Goal: Find specific page/section

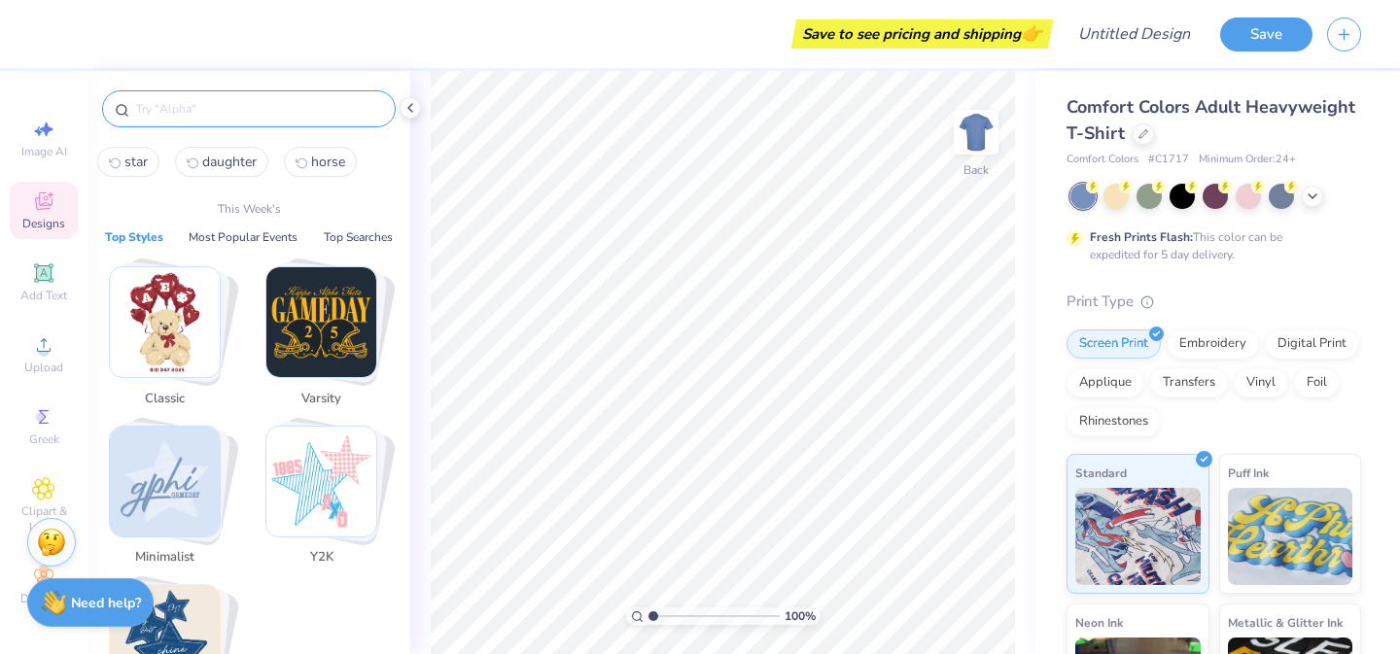
click at [323, 103] on input "text" at bounding box center [258, 108] width 249 height 19
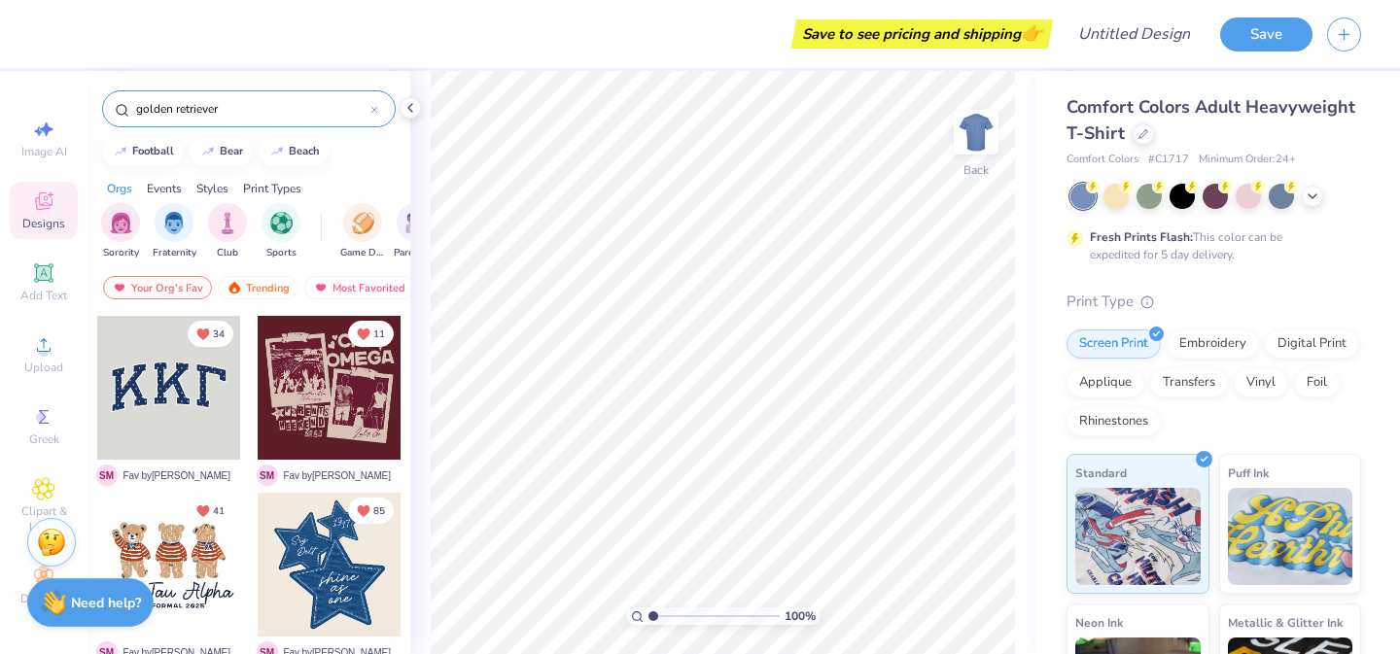
type input "golden retriever"
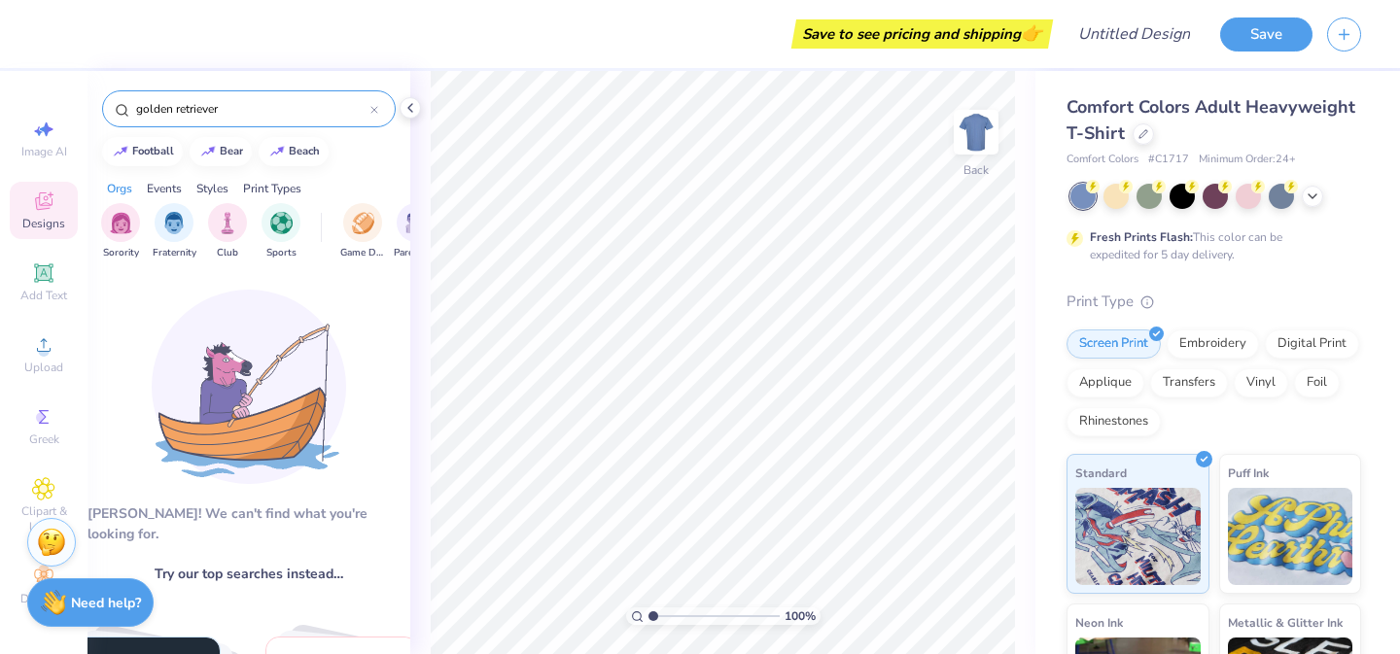
click at [212, 106] on input "golden retriever" at bounding box center [252, 108] width 236 height 19
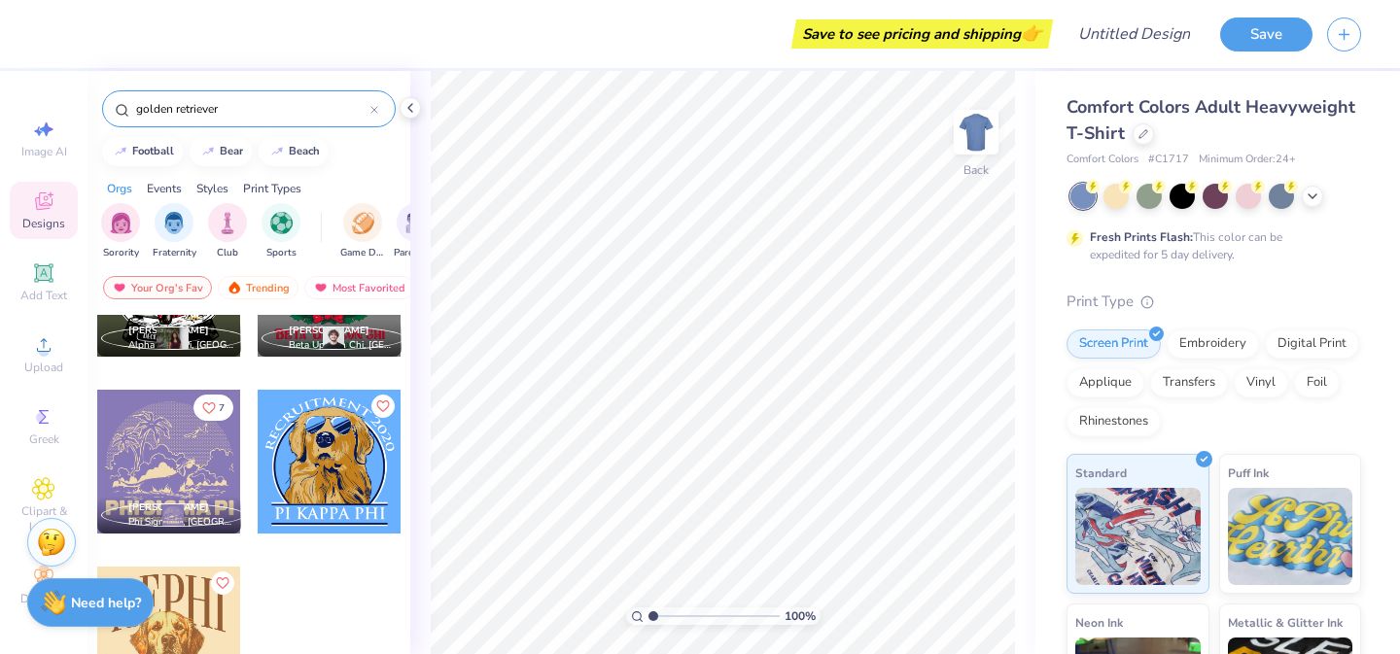
scroll to position [285, 0]
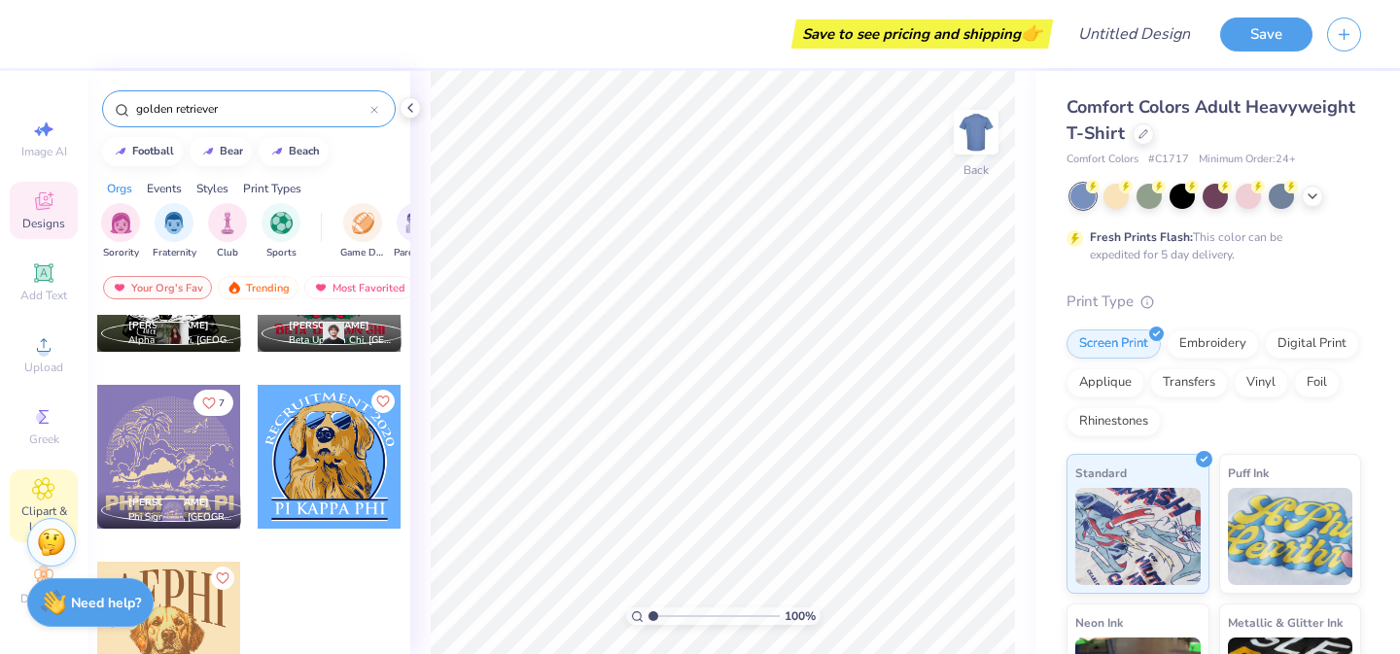
click at [52, 486] on icon at bounding box center [43, 488] width 22 height 23
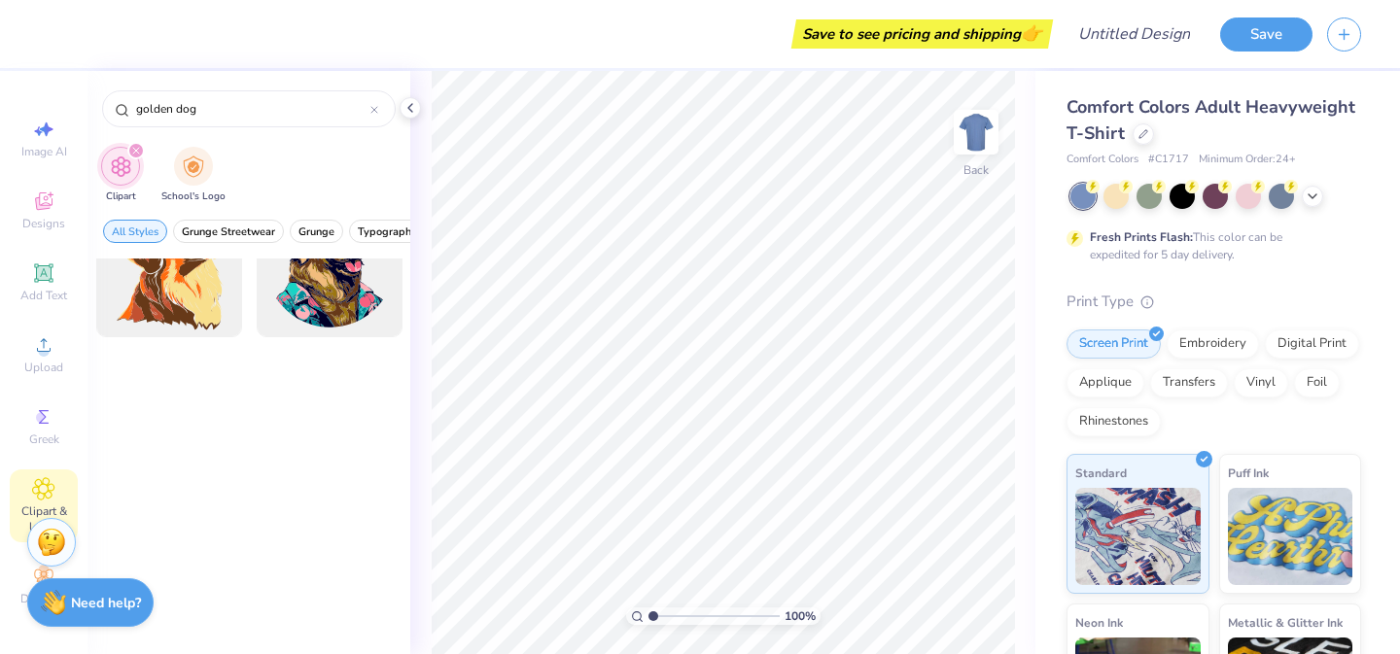
scroll to position [0, 0]
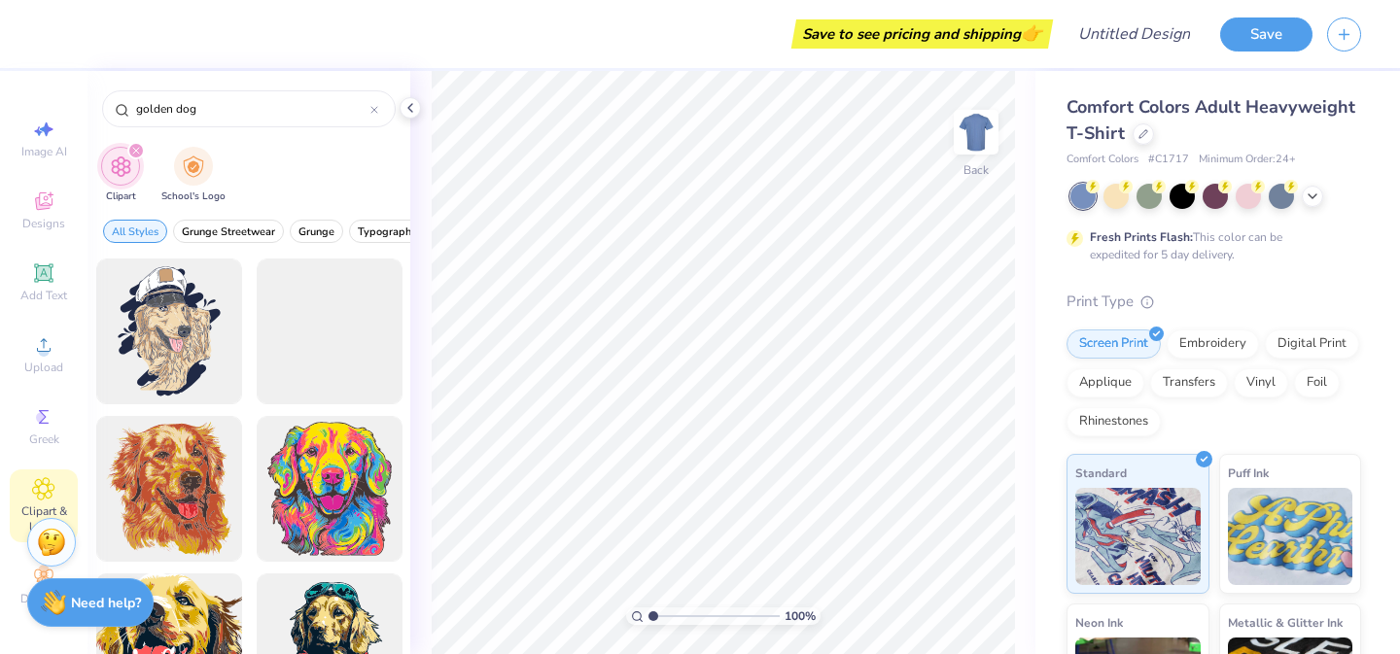
type input "golden dog"
